Goal: Task Accomplishment & Management: Use online tool/utility

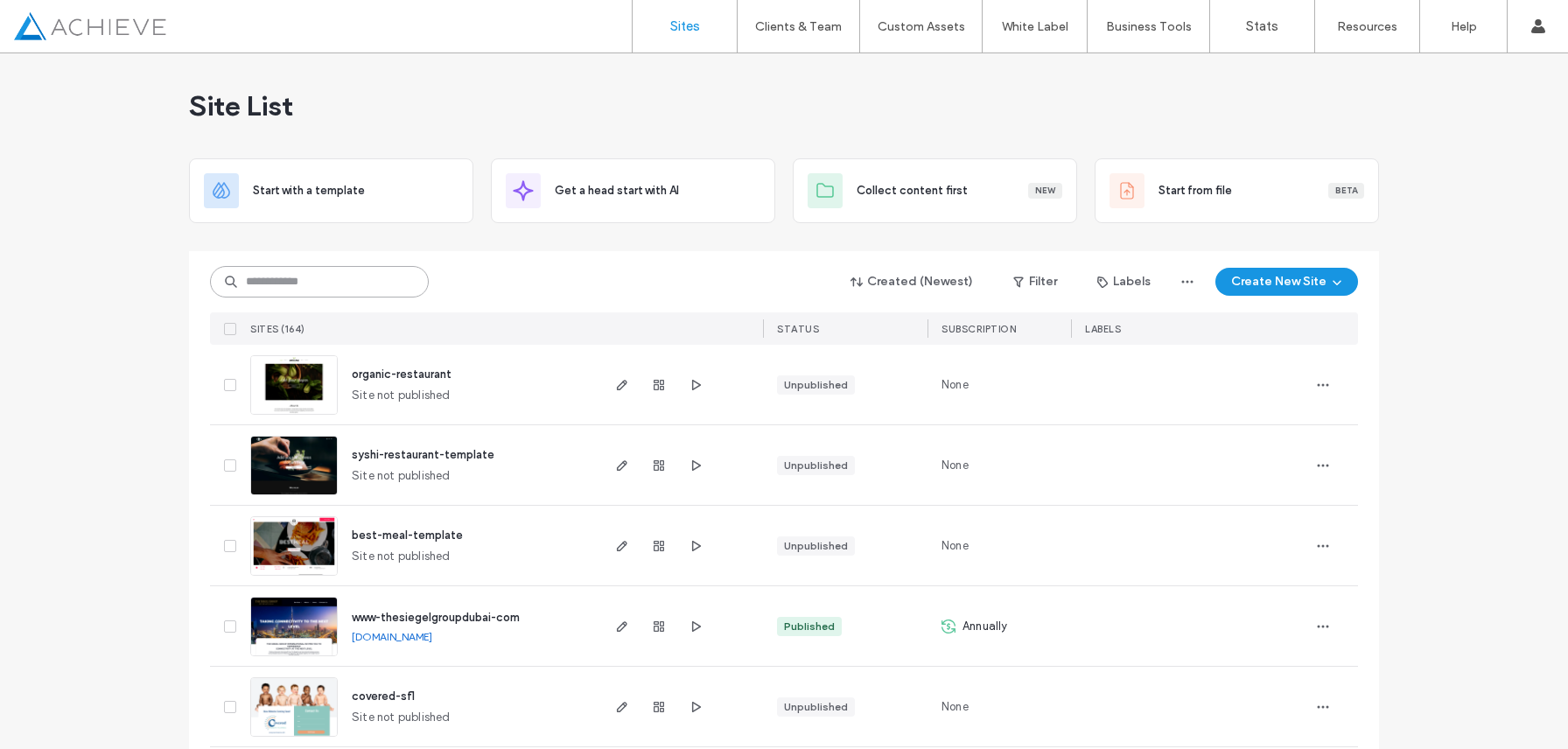
click at [358, 283] on input at bounding box center [319, 281] width 218 height 31
paste input "********"
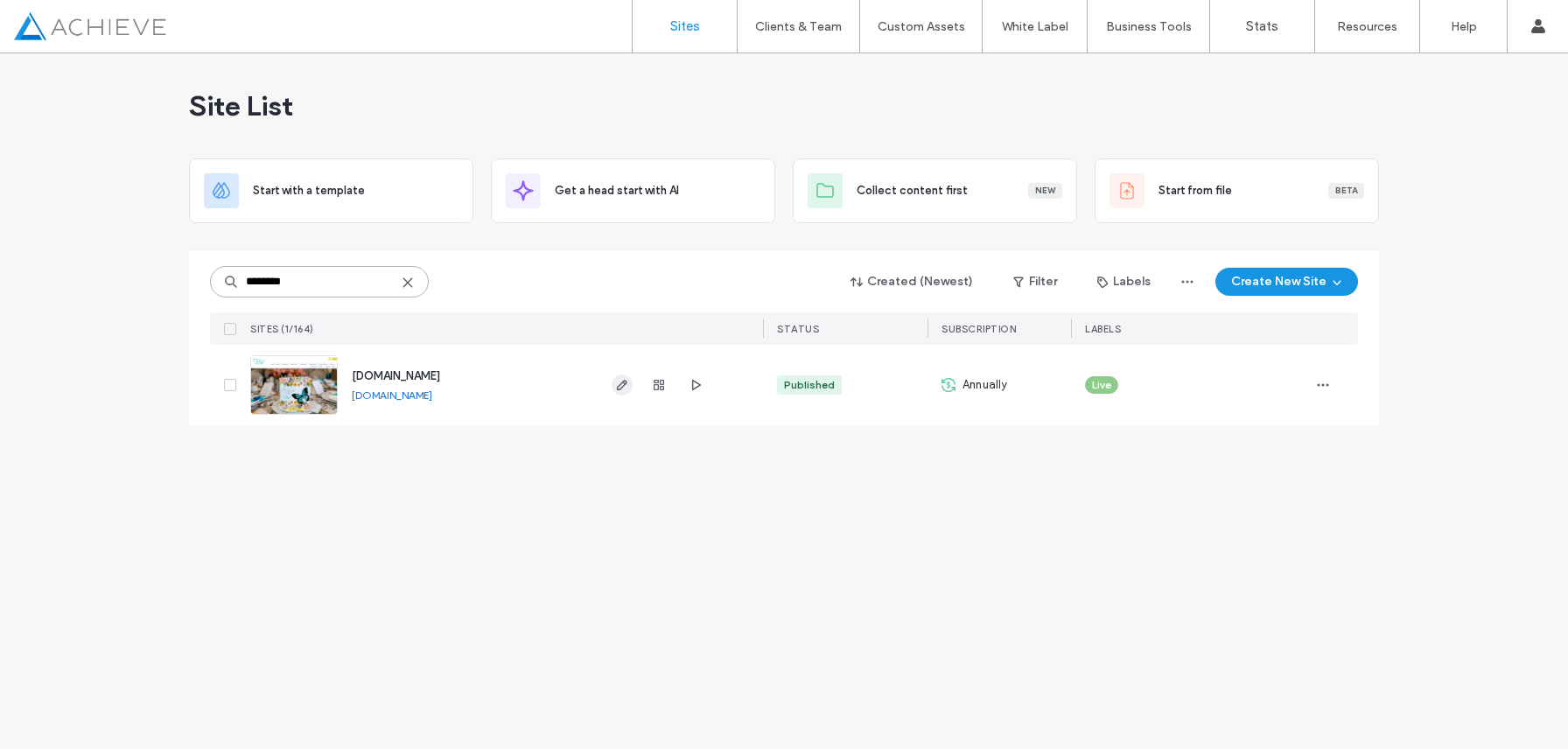
type input "********"
click at [623, 389] on icon "button" at bounding box center [622, 384] width 14 height 14
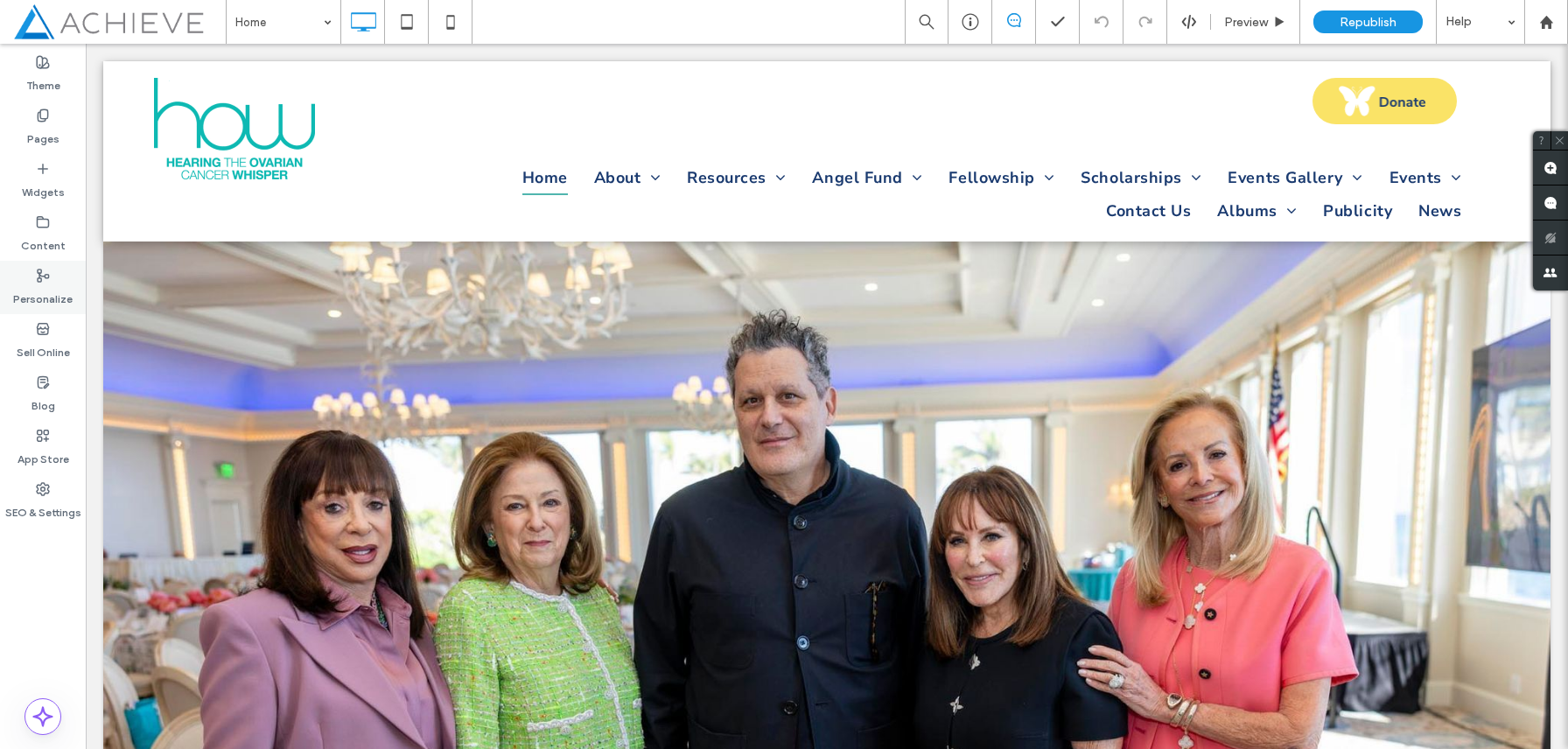
click at [61, 302] on label "Personalize" at bounding box center [42, 295] width 59 height 24
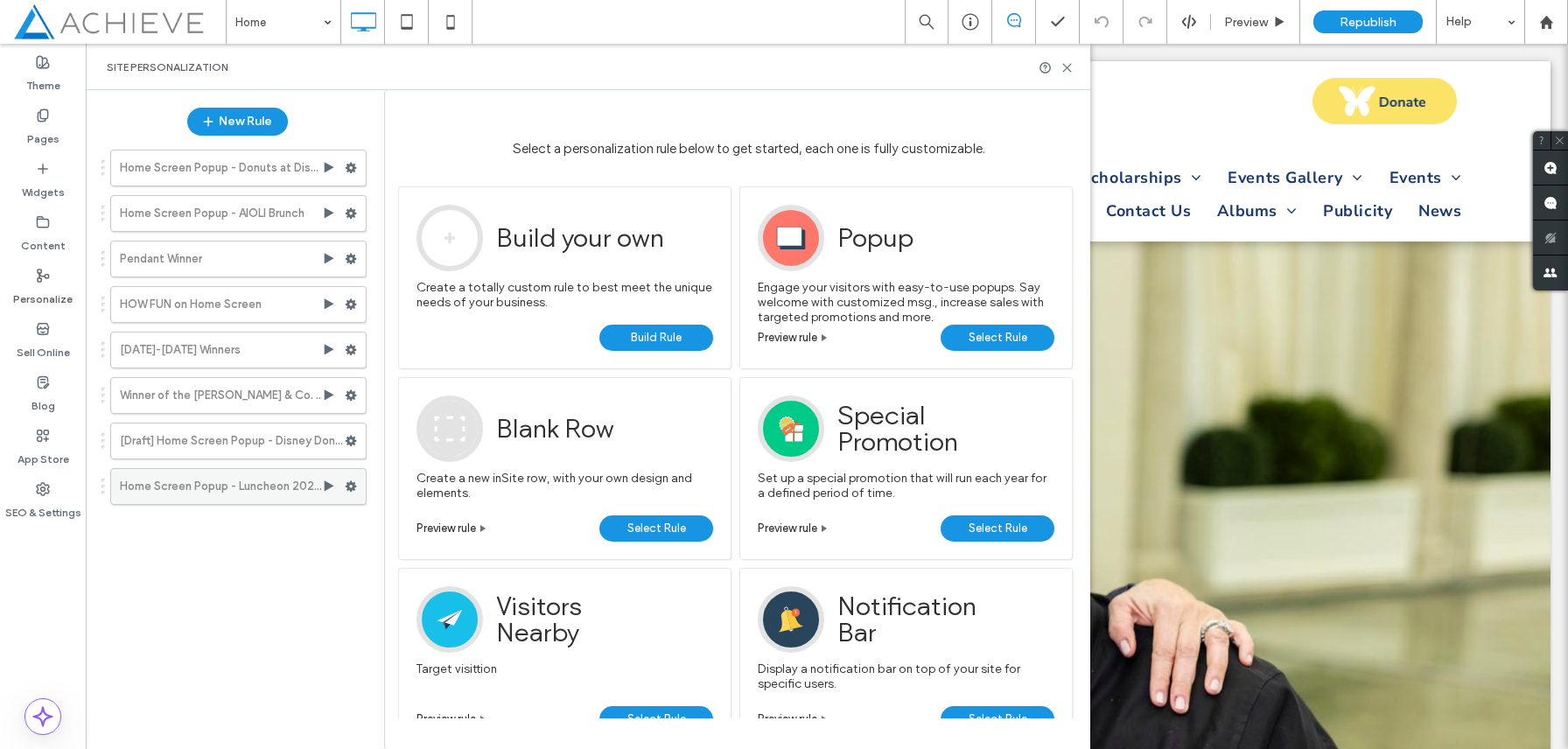
click at [227, 487] on label "Home Screen Popup - Luncheon 2026 STD" at bounding box center [220, 486] width 202 height 35
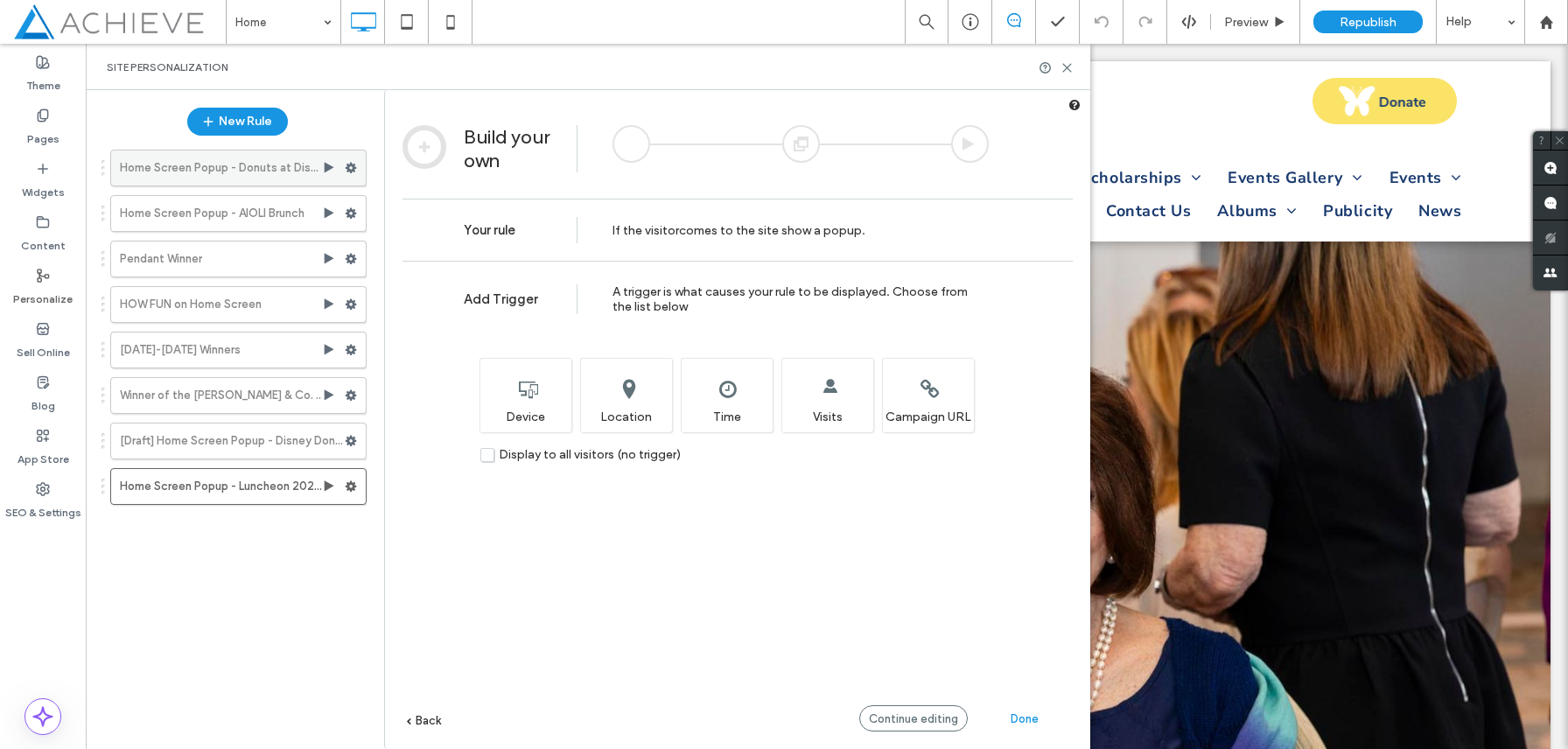
click at [271, 177] on label "Home Screen Popup - Donuts at Disney" at bounding box center [220, 168] width 202 height 35
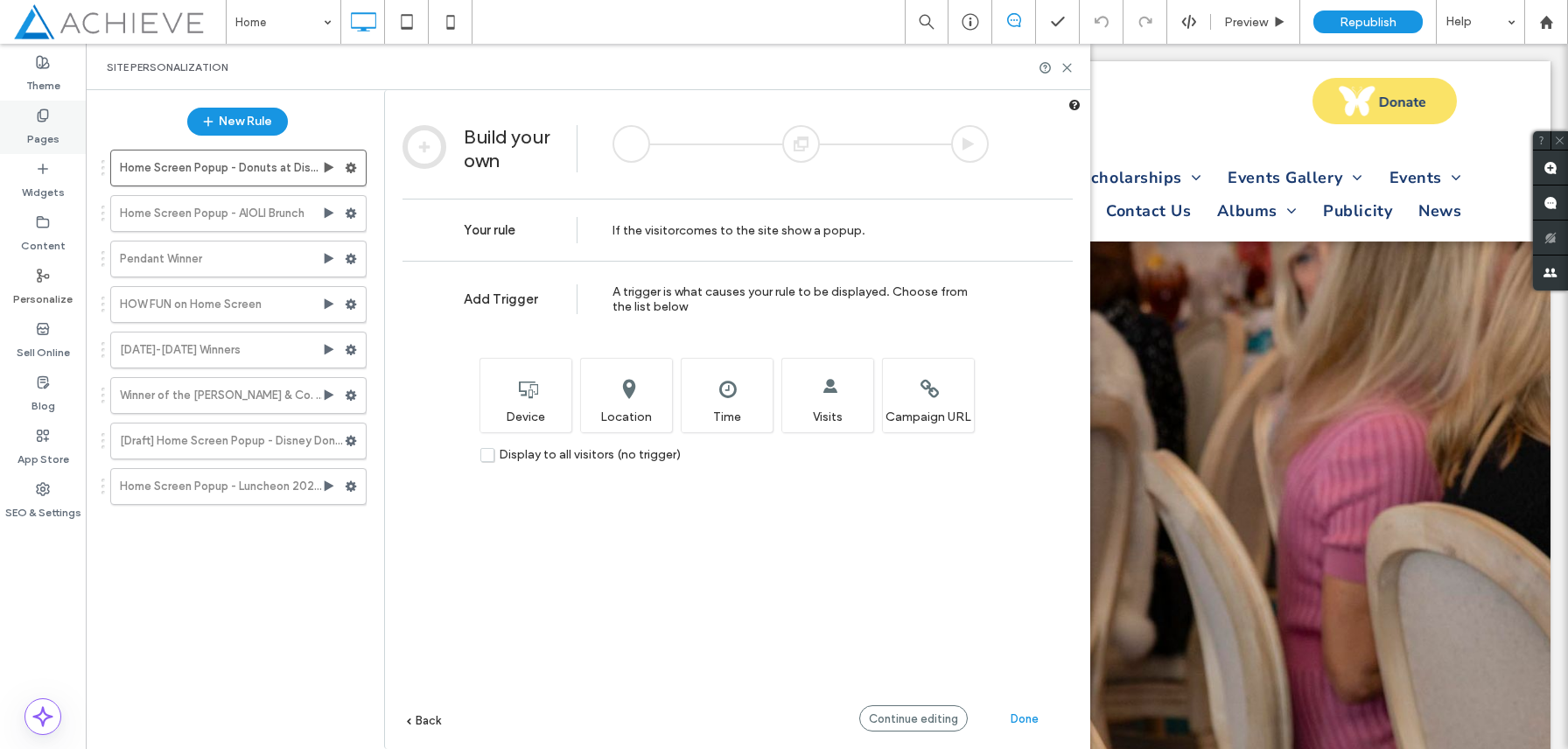
click at [40, 129] on label "Pages" at bounding box center [43, 135] width 32 height 24
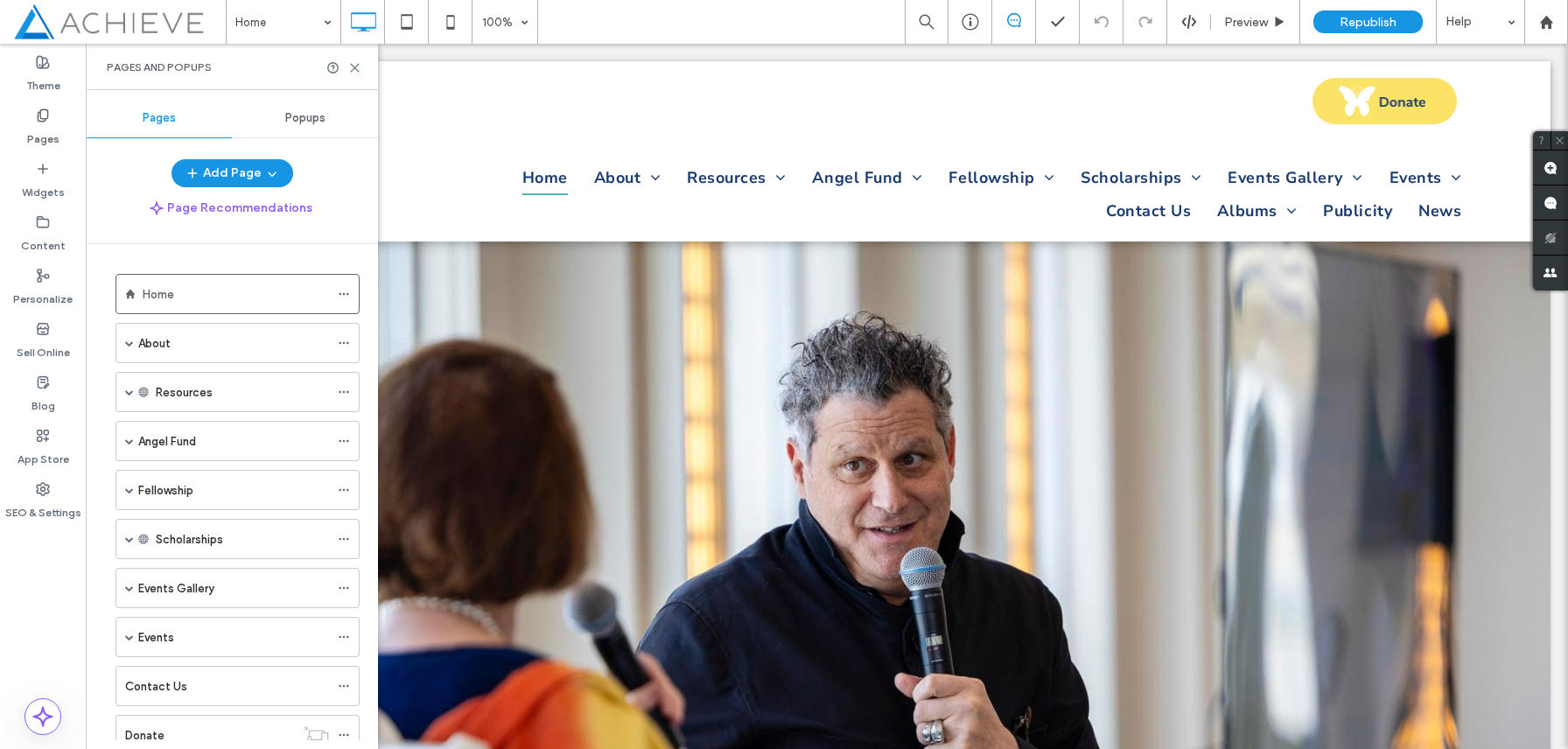
click at [277, 131] on div "Popups" at bounding box center [304, 118] width 146 height 39
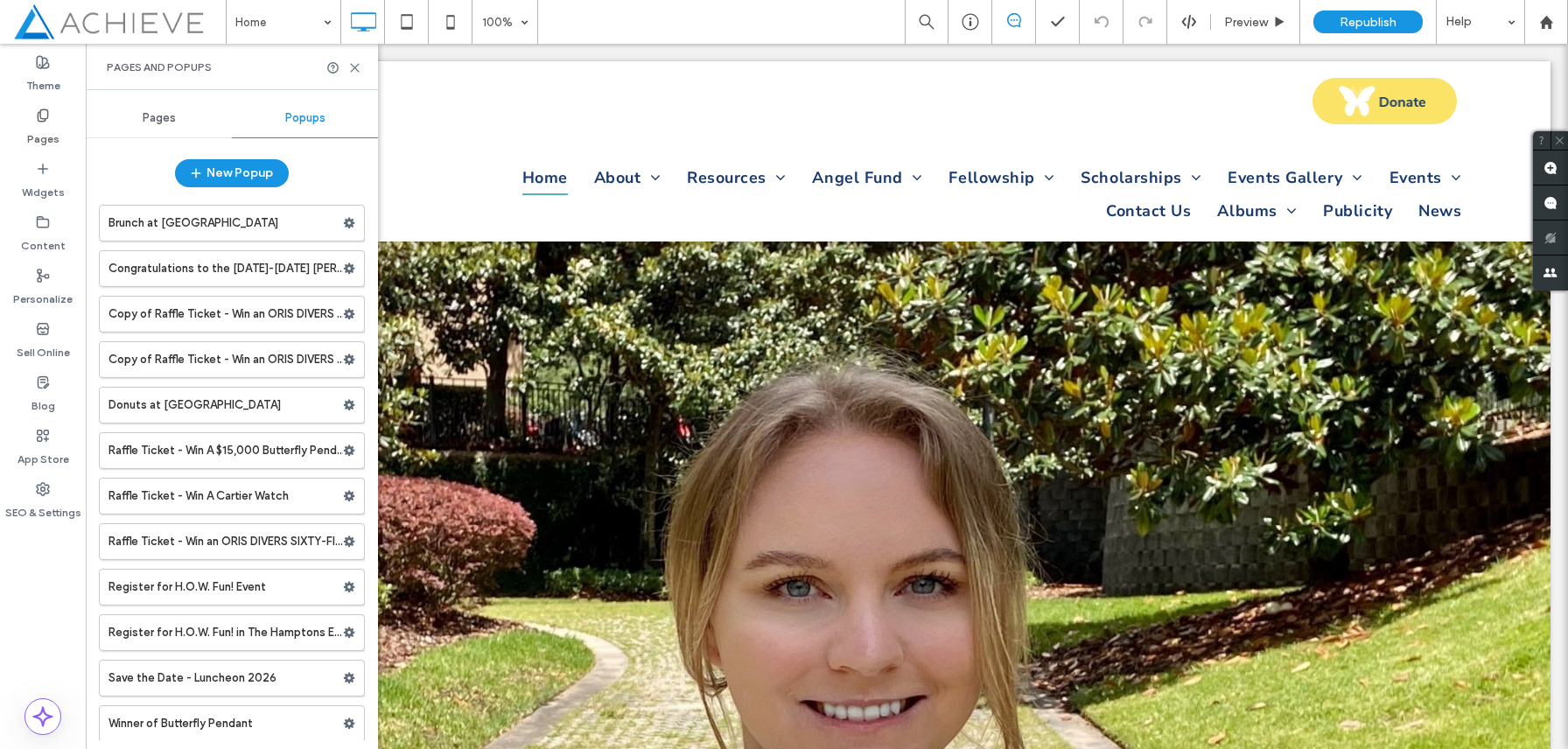
click at [166, 124] on span "Pages" at bounding box center [158, 118] width 33 height 14
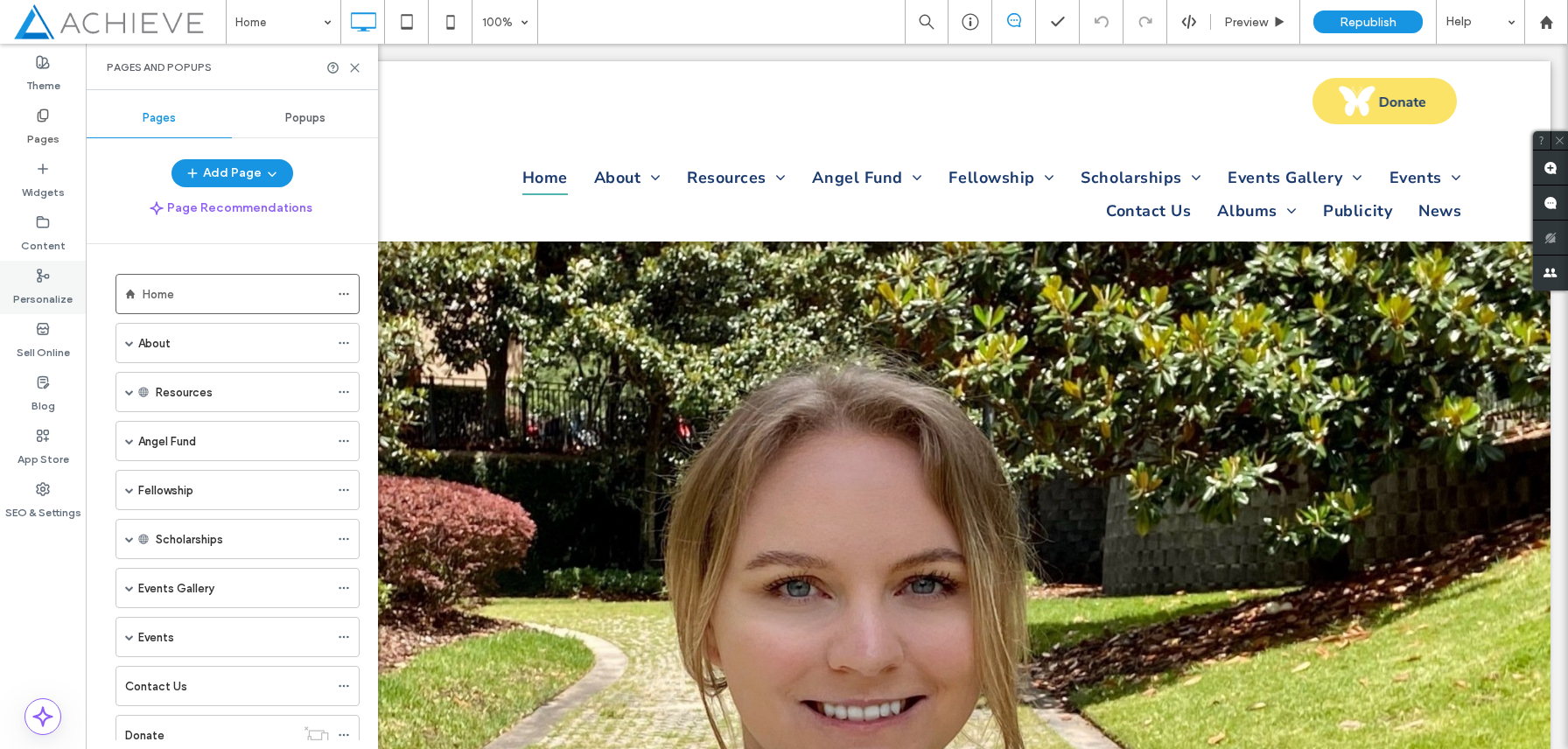
click at [41, 271] on use at bounding box center [43, 275] width 11 height 12
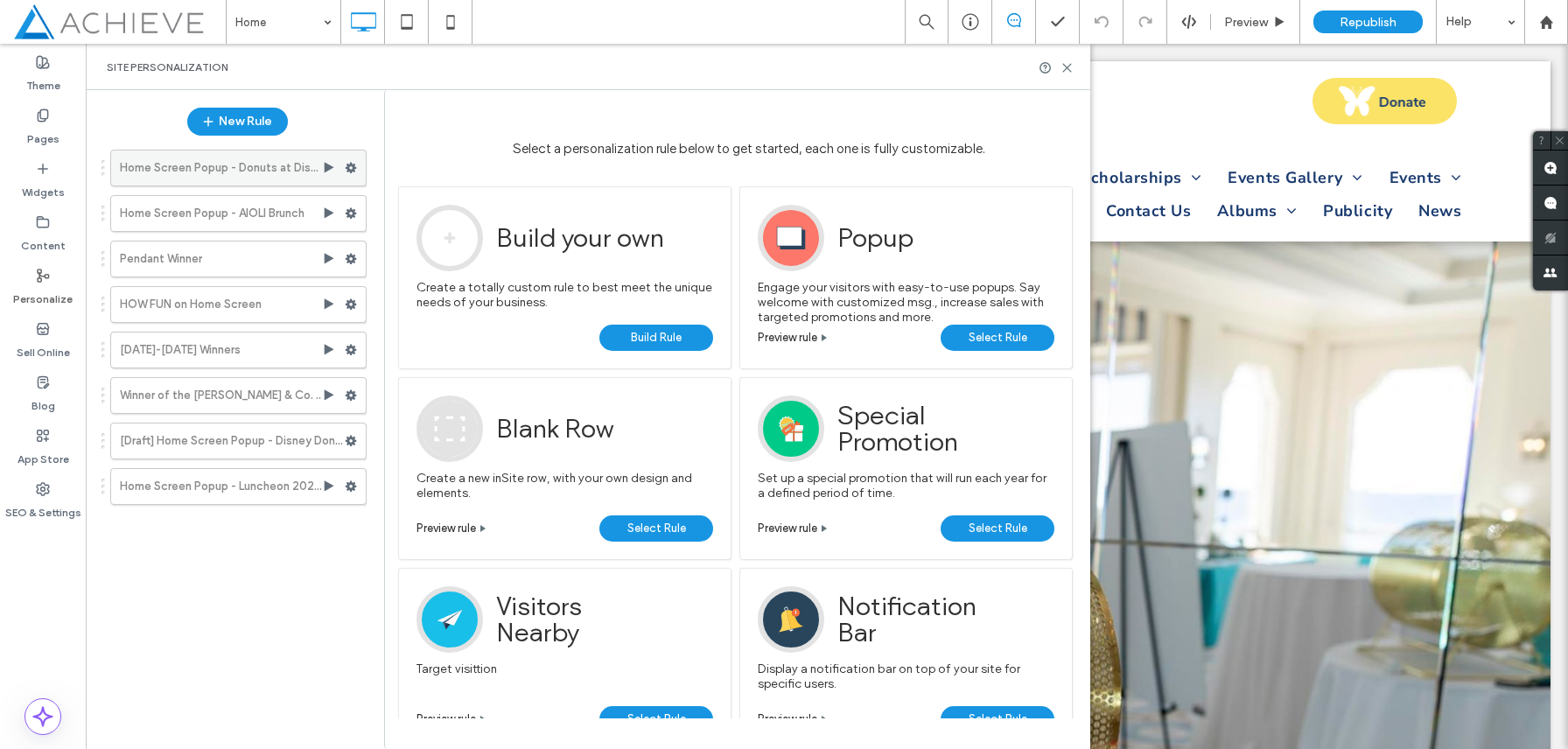
click at [354, 169] on icon at bounding box center [350, 168] width 12 height 12
click at [404, 127] on h1 "Choose a rule" at bounding box center [749, 120] width 727 height 25
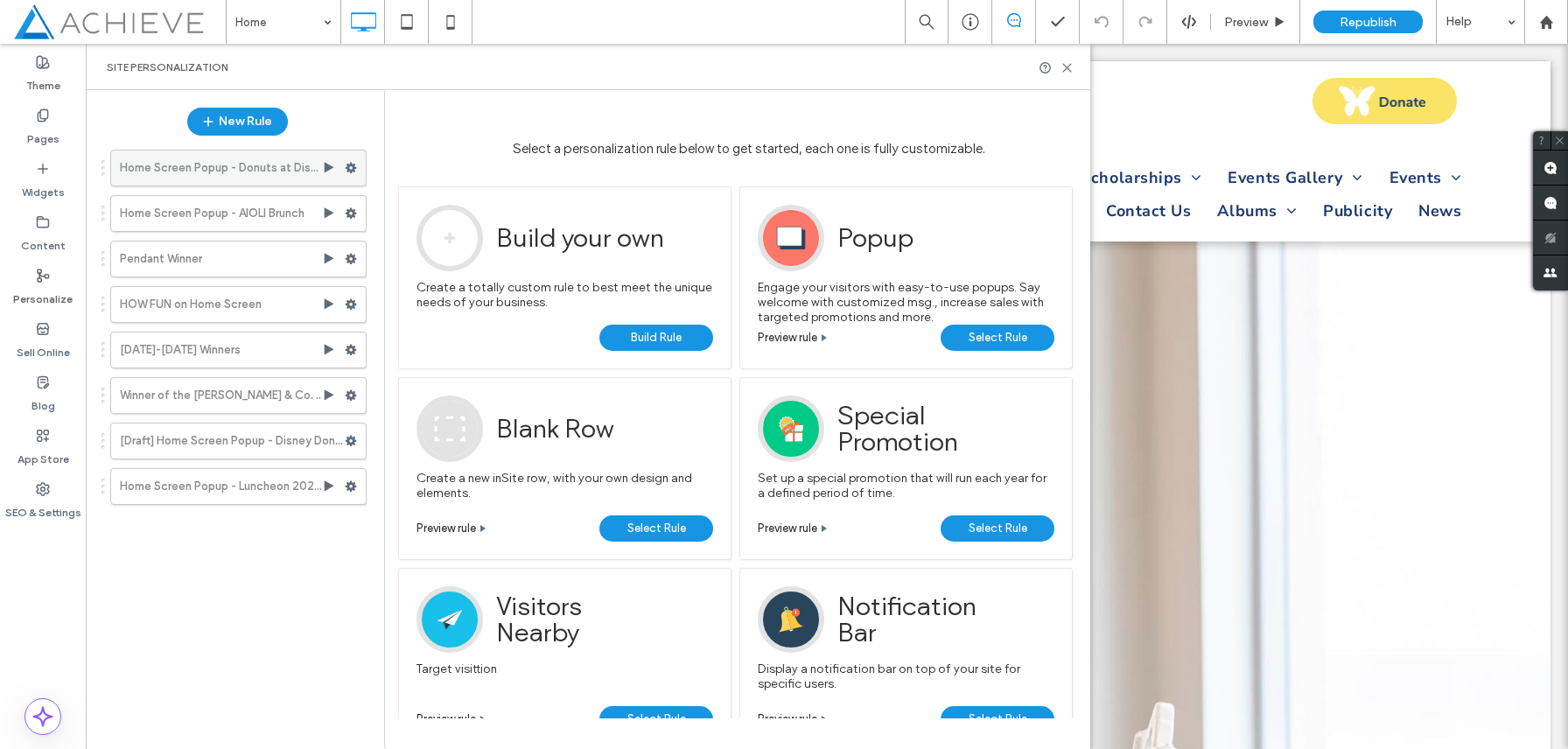
click at [354, 170] on icon at bounding box center [350, 168] width 12 height 12
